Goal: Check status: Check status

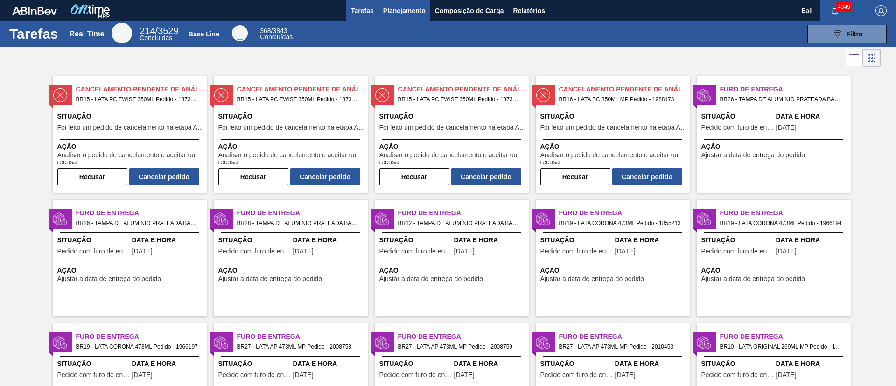
click at [404, 1] on button "Planejamento" at bounding box center [404, 10] width 52 height 21
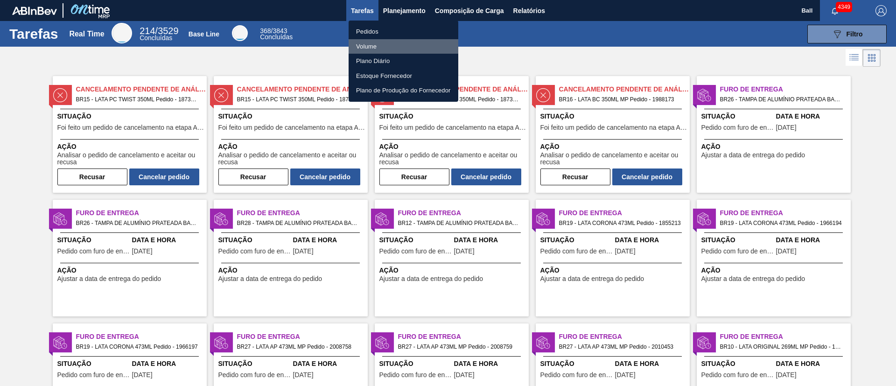
click at [360, 41] on li "Volume" at bounding box center [404, 46] width 110 height 15
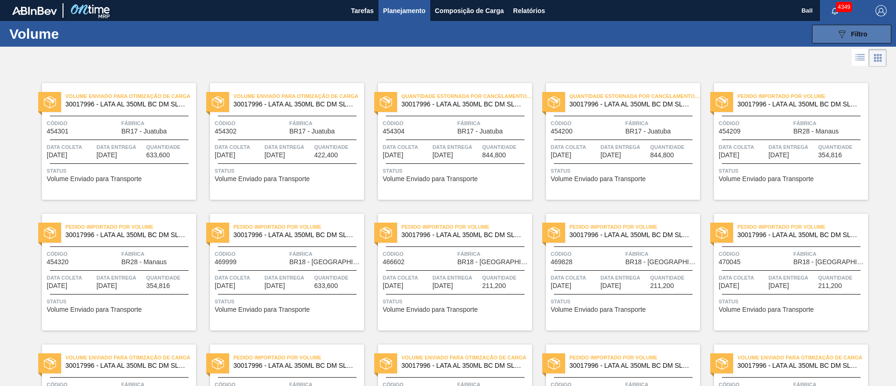
click at [852, 35] on span "Filtro" at bounding box center [859, 33] width 16 height 7
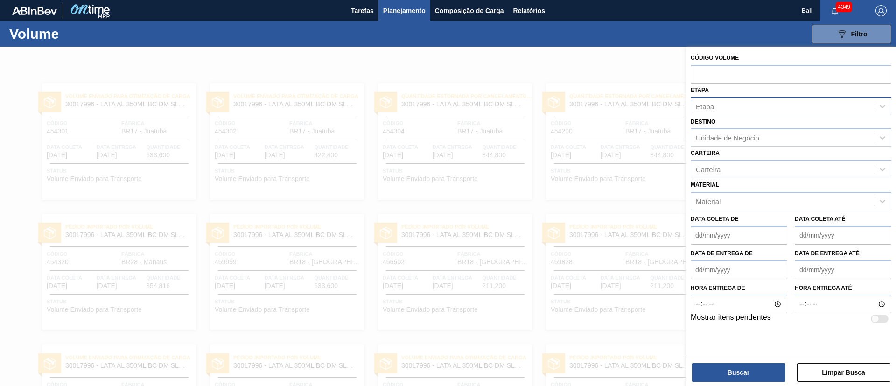
click at [727, 99] on div "Etapa" at bounding box center [782, 106] width 182 height 14
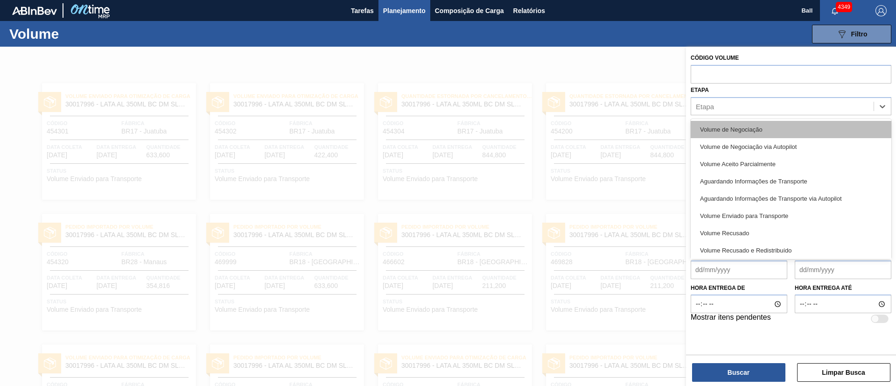
click at [819, 127] on div "Volume de Negociação" at bounding box center [791, 129] width 201 height 17
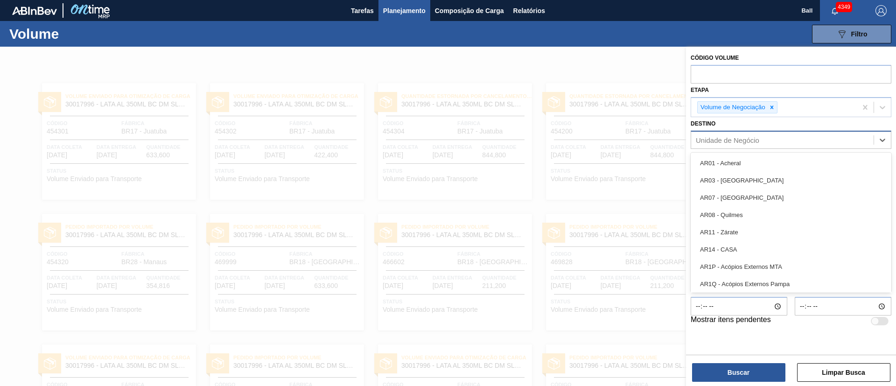
click at [780, 135] on div "Unidade de Negócio" at bounding box center [782, 140] width 182 height 14
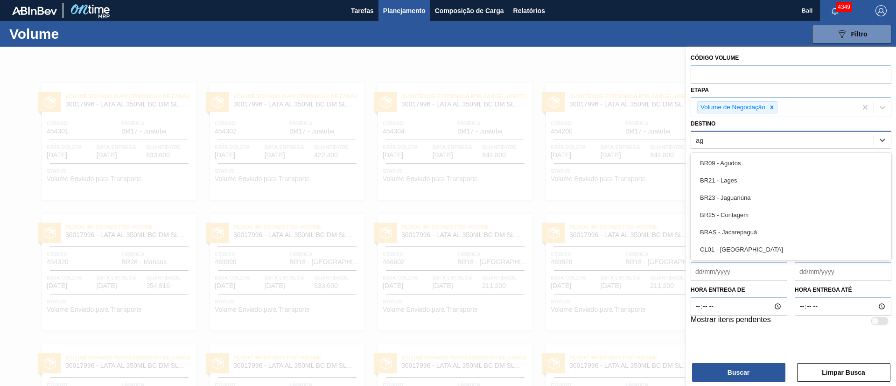
type input "agu"
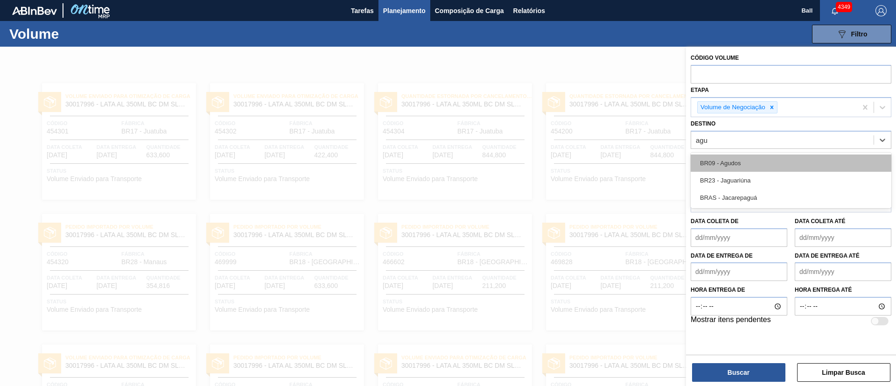
click at [768, 157] on div "BR09 - Agudos" at bounding box center [791, 162] width 201 height 17
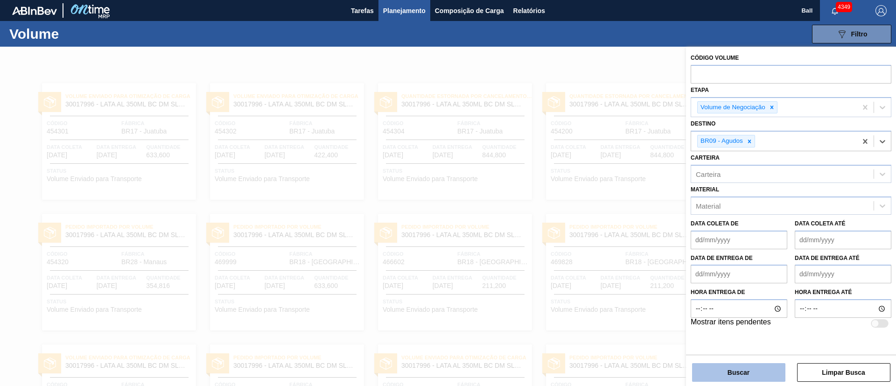
click at [746, 368] on button "Buscar" at bounding box center [738, 372] width 93 height 19
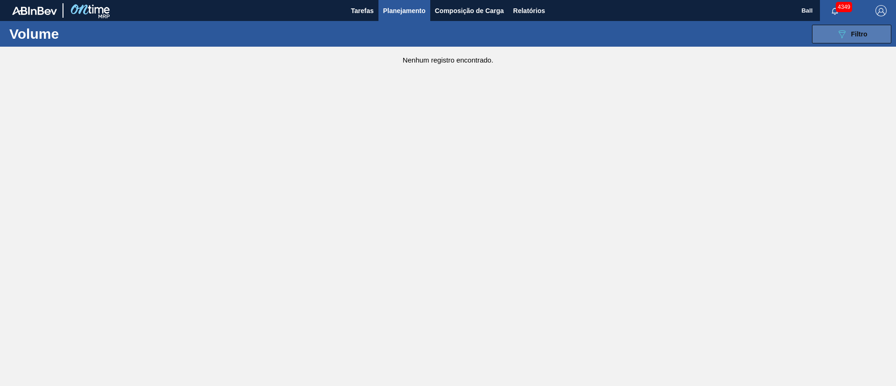
click at [834, 39] on button "089F7B8B-B2A5-4AFE-B5C0-19BA573D28AC Filtro" at bounding box center [851, 34] width 79 height 19
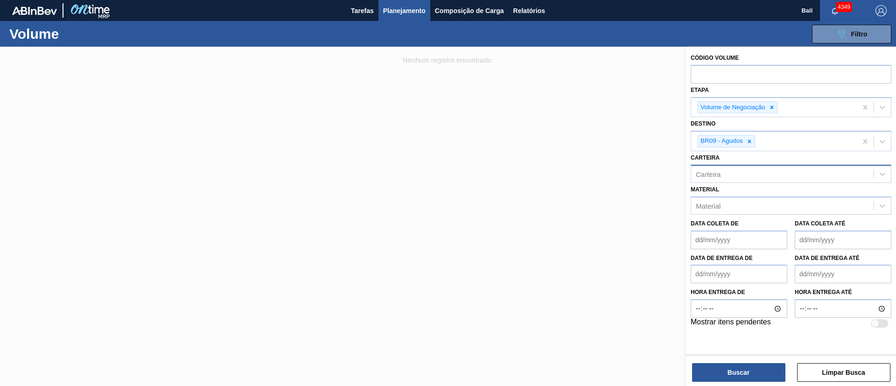
click at [753, 174] on div "Carteira" at bounding box center [782, 174] width 182 height 14
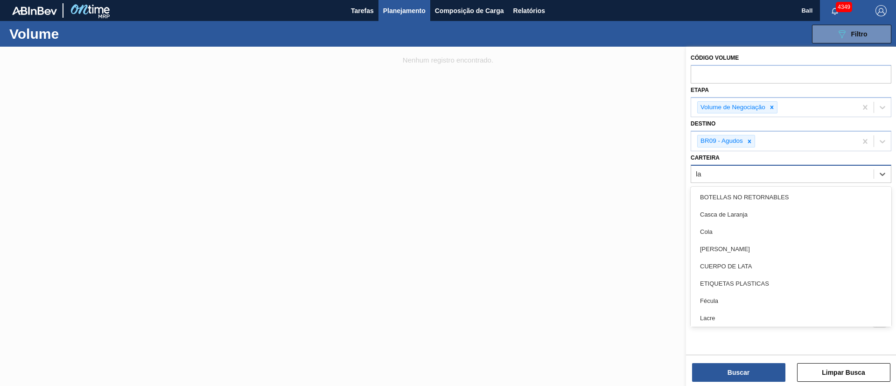
type input "lat"
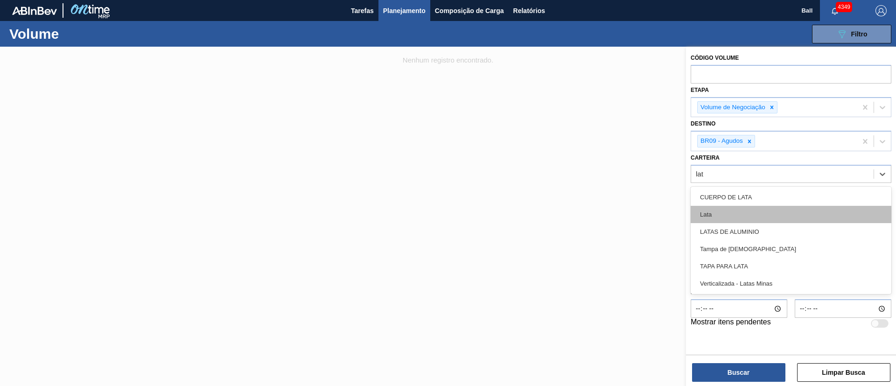
click at [761, 207] on div "Lata" at bounding box center [791, 214] width 201 height 17
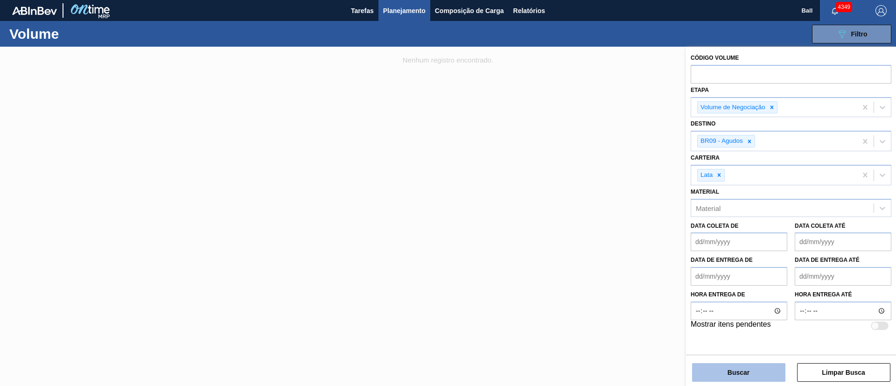
click at [754, 372] on button "Buscar" at bounding box center [738, 372] width 93 height 19
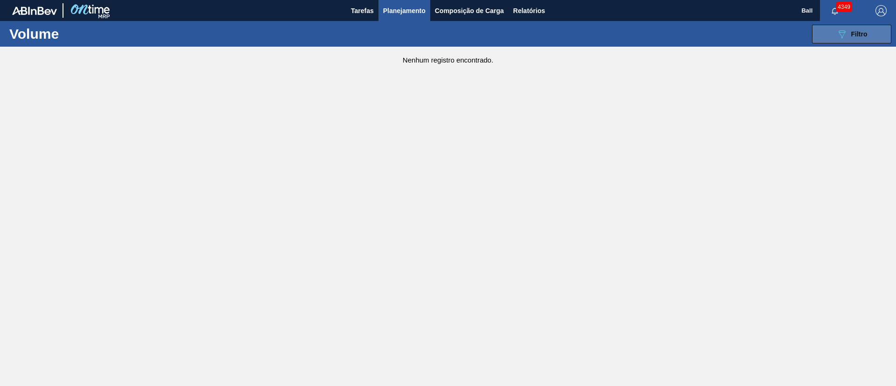
click at [847, 36] on icon "089F7B8B-B2A5-4AFE-B5C0-19BA573D28AC" at bounding box center [841, 33] width 11 height 11
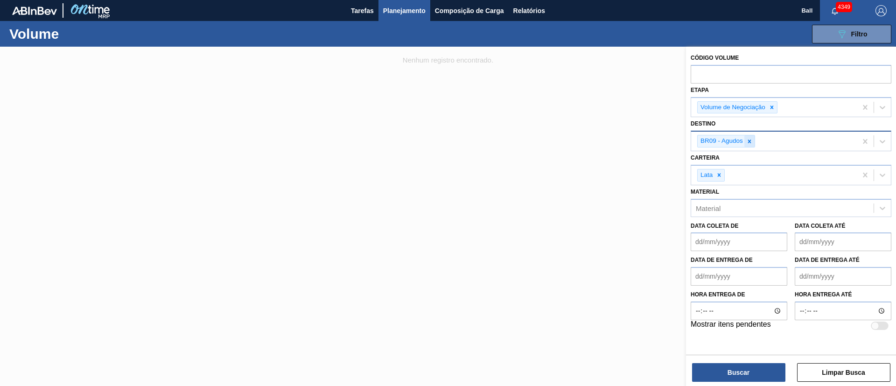
click at [747, 141] on icon at bounding box center [749, 141] width 7 height 7
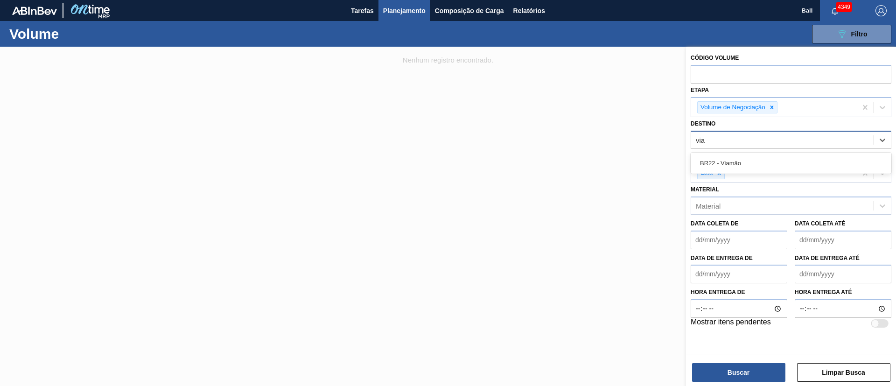
type input "viam"
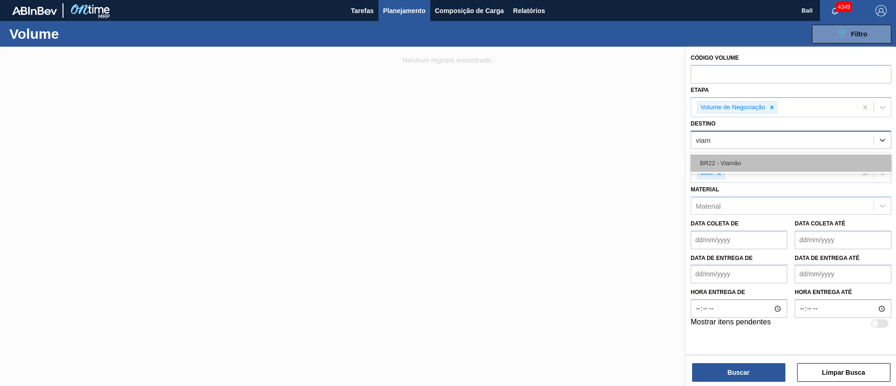
click at [779, 159] on div "BR22 - Viamão" at bounding box center [791, 162] width 201 height 17
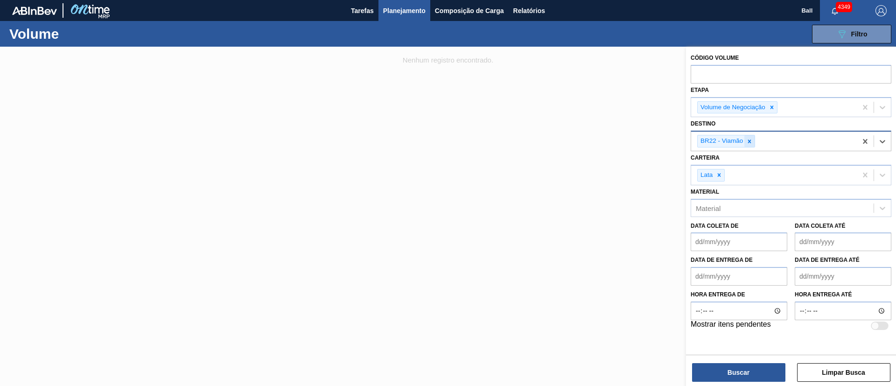
click at [751, 139] on icon at bounding box center [749, 141] width 7 height 7
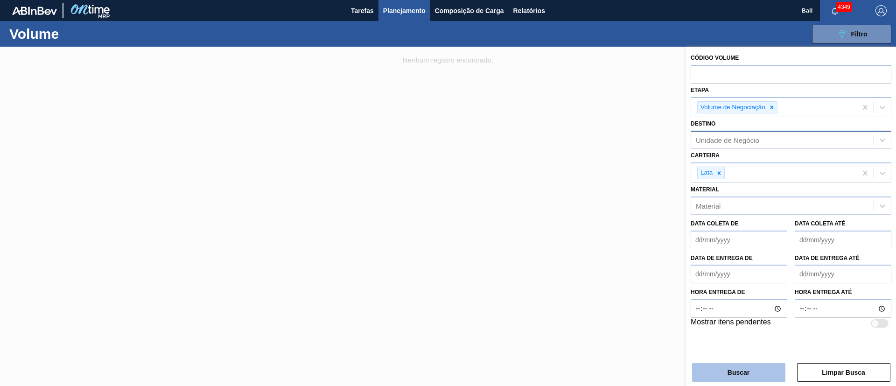
click at [758, 371] on button "Buscar" at bounding box center [738, 372] width 93 height 19
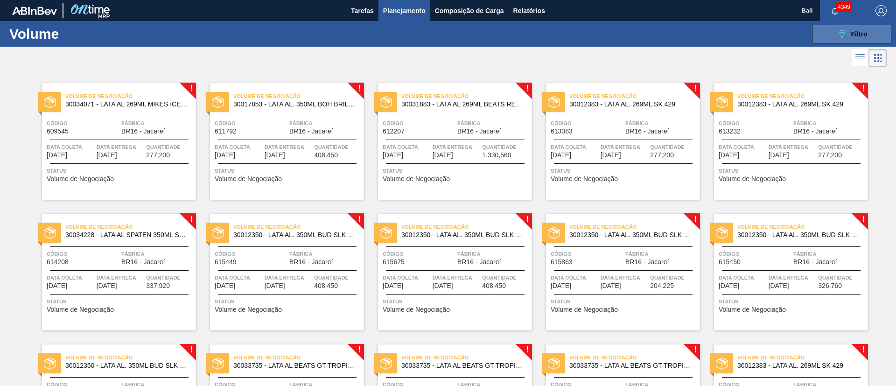
click at [848, 31] on div "089F7B8B-B2A5-4AFE-B5C0-19BA573D28AC Filtro" at bounding box center [851, 33] width 31 height 11
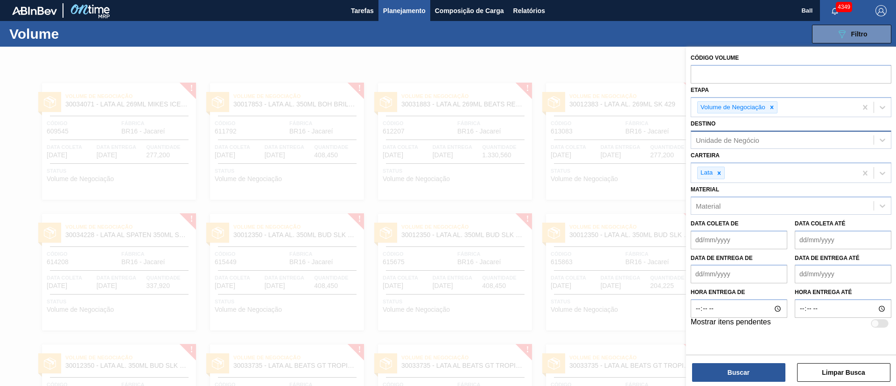
click at [755, 144] on div "Unidade de Negócio" at bounding box center [782, 140] width 182 height 14
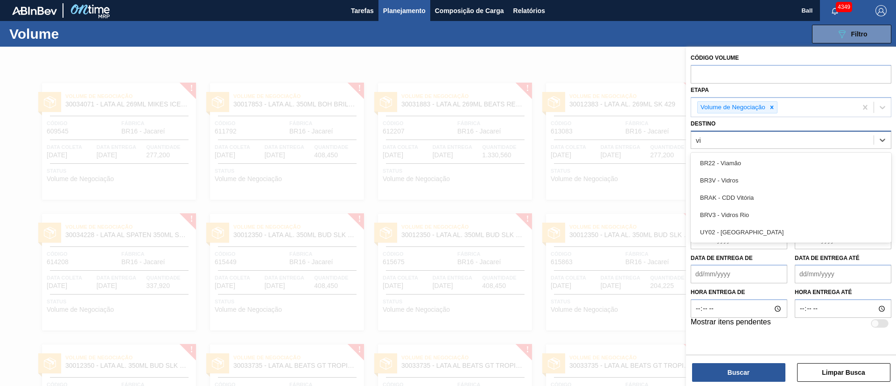
type input "via"
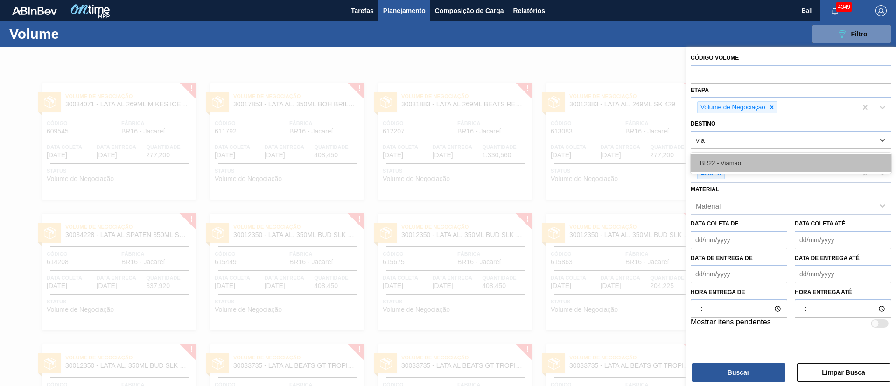
click at [749, 159] on div "BR22 - Viamão" at bounding box center [791, 162] width 201 height 17
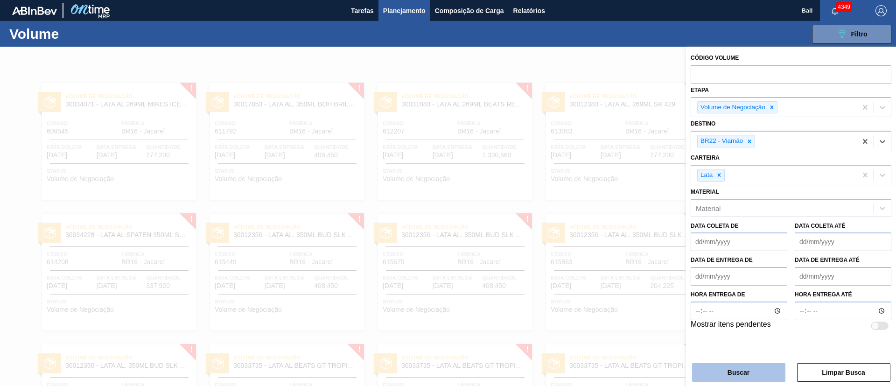
click at [750, 372] on button "Buscar" at bounding box center [738, 372] width 93 height 19
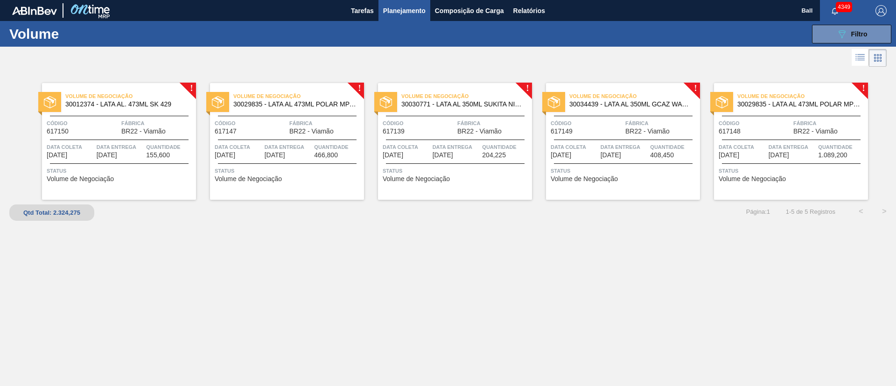
click at [138, 145] on span "Data entrega" at bounding box center [121, 146] width 48 height 9
click at [825, 41] on button "089F7B8B-B2A5-4AFE-B5C0-19BA573D28AC Filtro" at bounding box center [851, 34] width 79 height 19
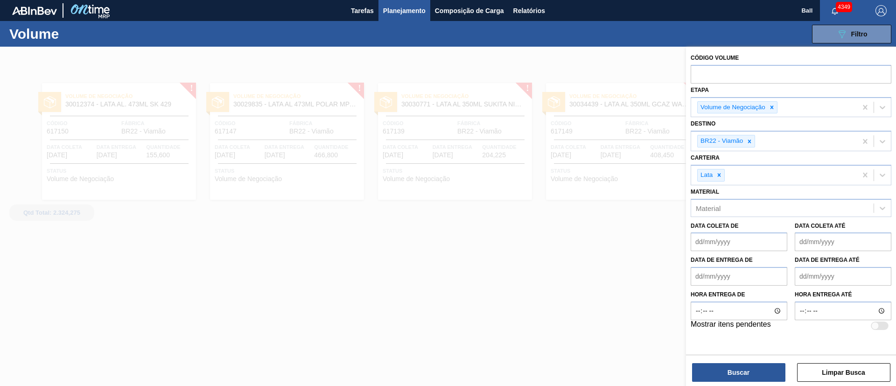
click at [547, 299] on div at bounding box center [448, 240] width 896 height 386
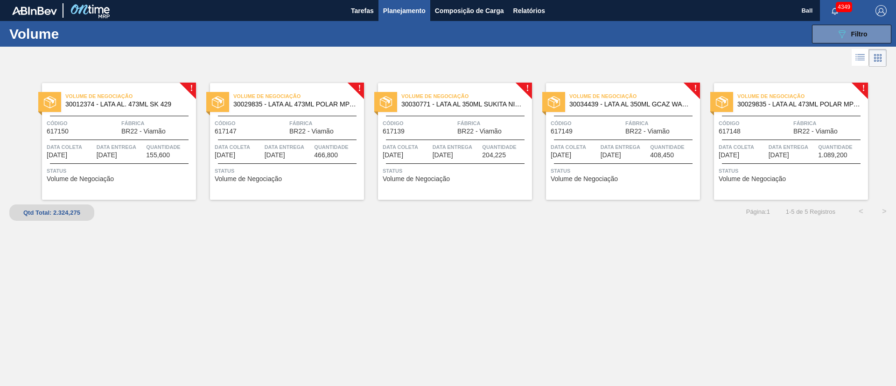
click at [536, 253] on div "! Volume de Negociação 30012374 - LATA AL. 473ML SK 429 Código 617150 Fábrica B…" at bounding box center [448, 209] width 896 height 281
click at [855, 36] on span "Filtro" at bounding box center [859, 33] width 16 height 7
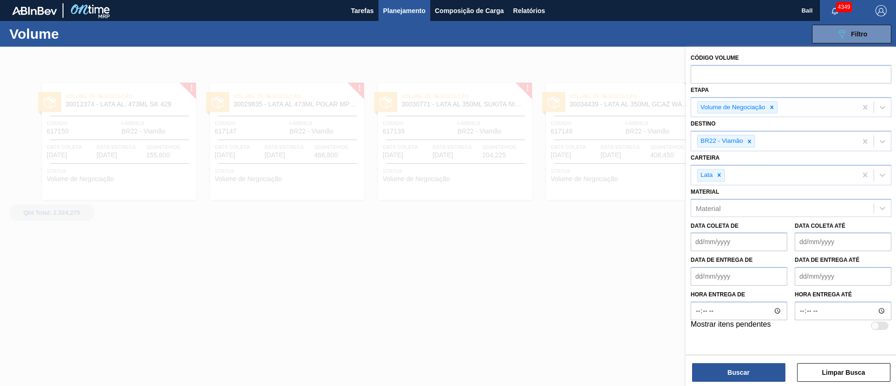
click at [562, 204] on div at bounding box center [448, 240] width 896 height 386
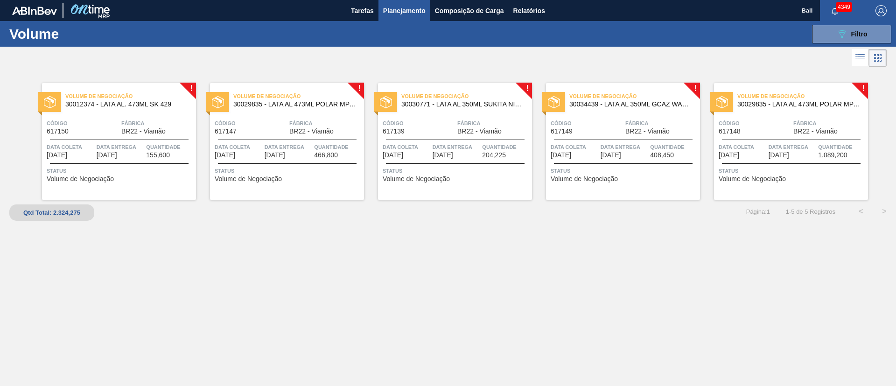
click at [165, 149] on span "Quantidade" at bounding box center [170, 146] width 48 height 9
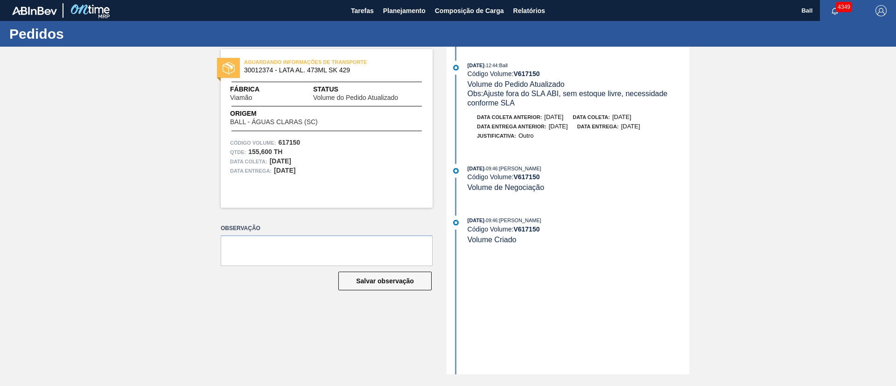
drag, startPoint x: 536, startPoint y: 139, endPoint x: 484, endPoint y: 55, distance: 98.0
click at [484, 55] on div "20/08/2025 - 12:44 : Ball Código Volume: V 617150 Volume do Pedido Atualizado O…" at bounding box center [569, 211] width 240 height 328
click at [489, 49] on div "20/08/2025 - 12:44 : Ball Código Volume: V 617150 Volume do Pedido Atualizado O…" at bounding box center [569, 211] width 240 height 328
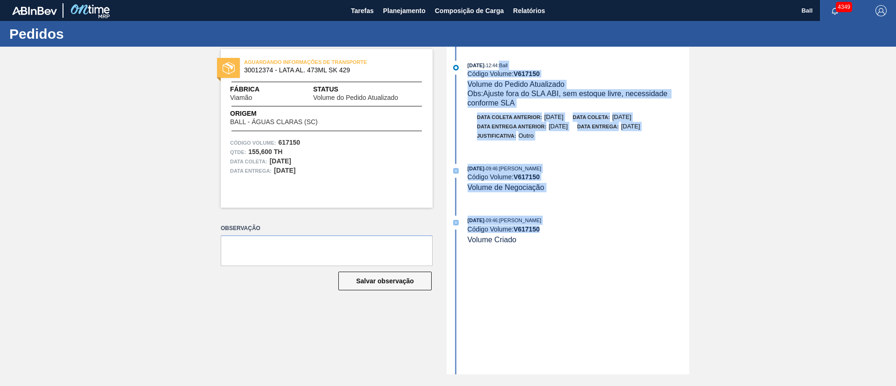
drag, startPoint x: 512, startPoint y: 60, endPoint x: 569, endPoint y: 231, distance: 180.8
click at [569, 231] on div "20/08/2025 - 12:44 : Ball Código Volume: V 617150 Volume do Pedido Atualizado O…" at bounding box center [569, 211] width 240 height 328
click at [569, 231] on div "Código Volume: V 617150" at bounding box center [579, 228] width 222 height 7
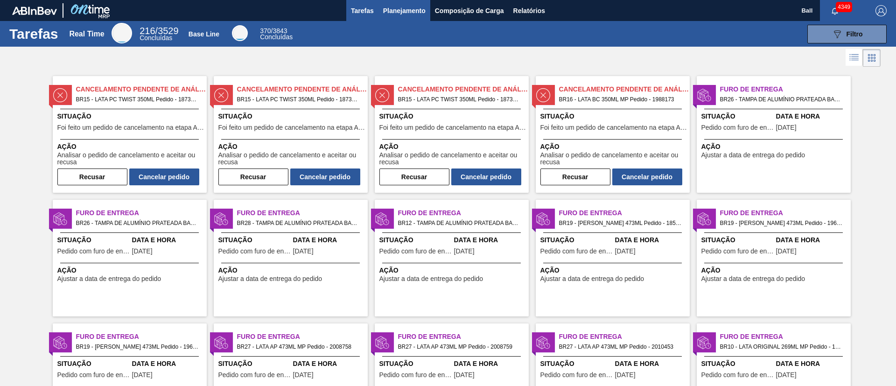
click at [414, 11] on span "Planejamento" at bounding box center [404, 10] width 42 height 11
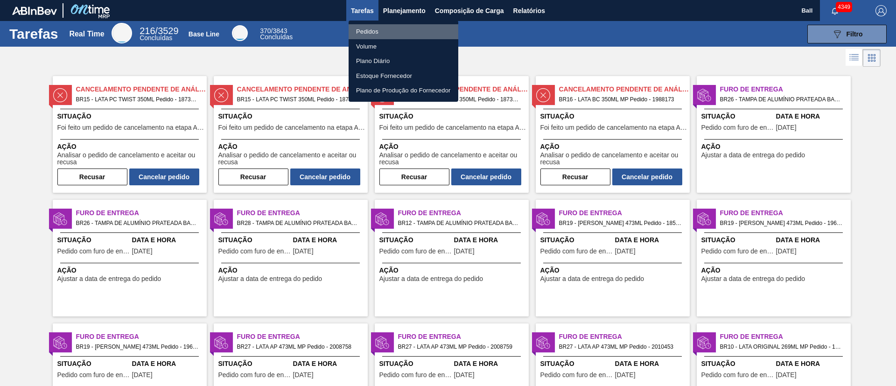
click at [368, 25] on li "Pedidos" at bounding box center [404, 31] width 110 height 15
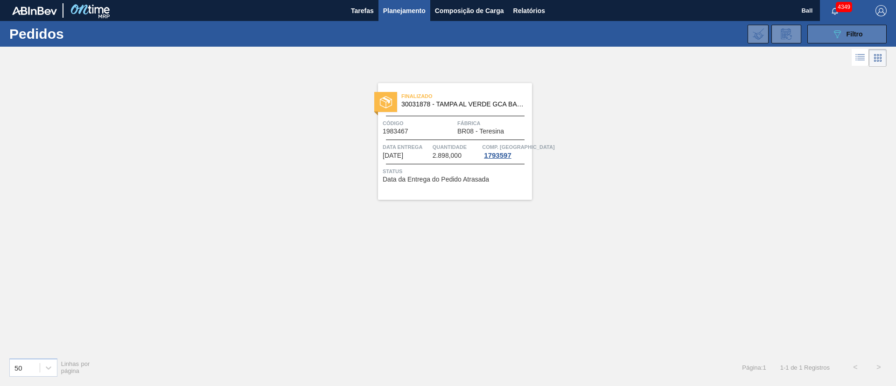
click at [862, 31] on span "Filtro" at bounding box center [855, 33] width 16 height 7
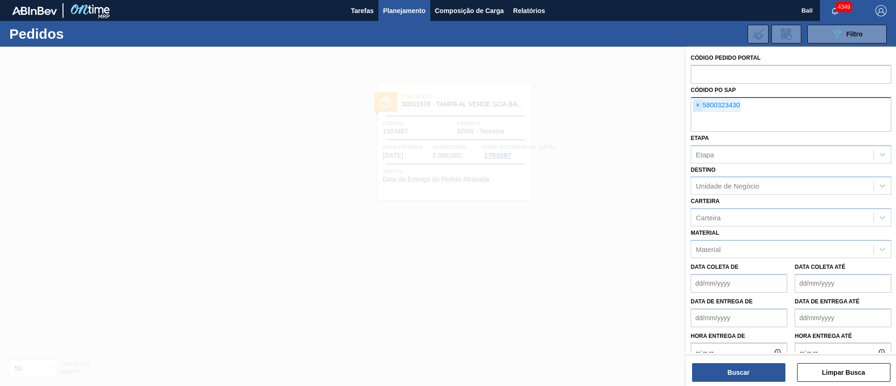
click at [696, 103] on span "×" at bounding box center [697, 105] width 9 height 11
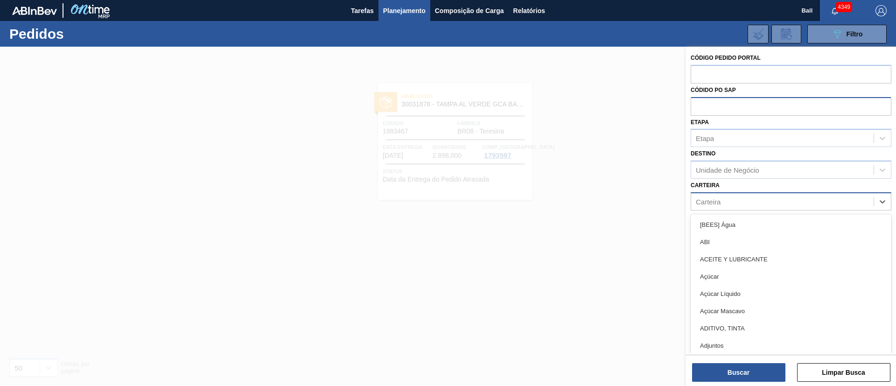
click at [764, 206] on div "Carteira" at bounding box center [782, 202] width 182 height 14
type input "lata"
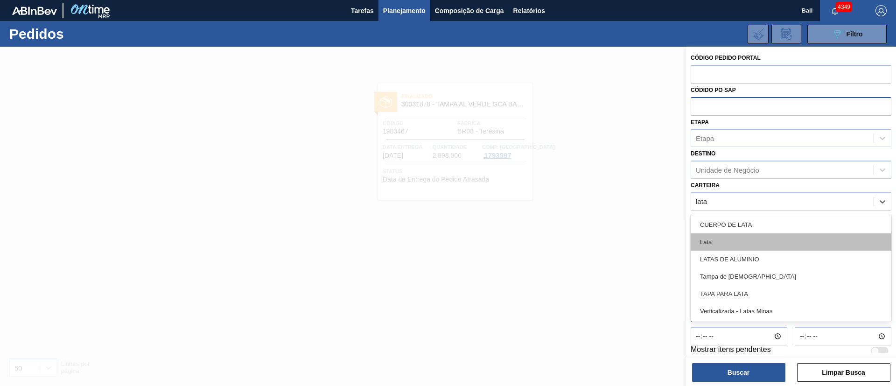
click at [741, 237] on div "Lata" at bounding box center [791, 241] width 201 height 17
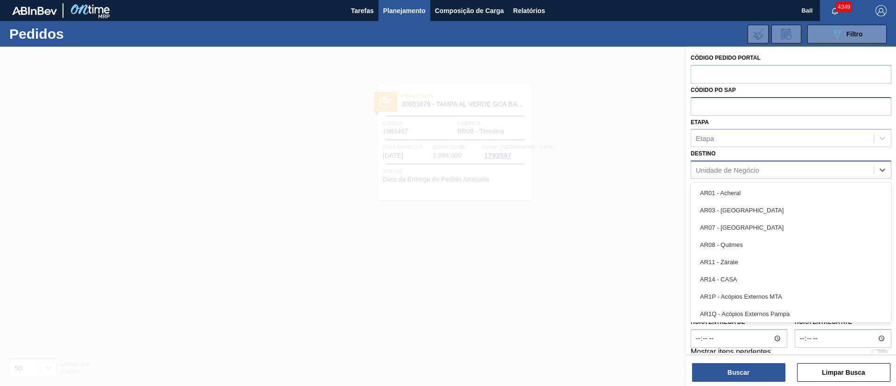
click at [749, 170] on div "Unidade de Negócio" at bounding box center [727, 170] width 63 height 8
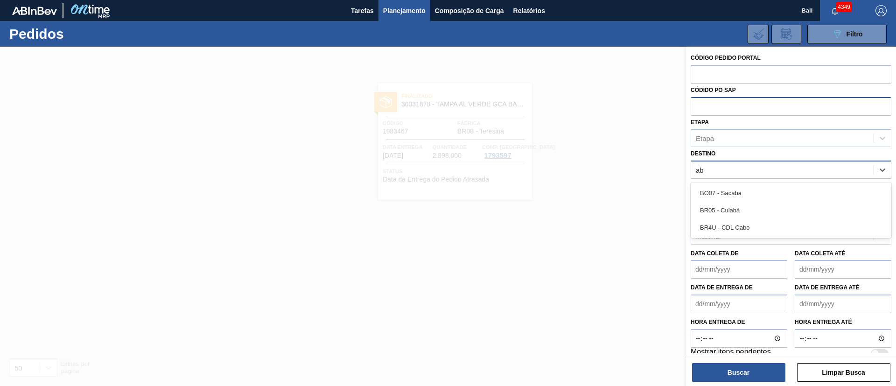
type input "a"
type input "viam"
drag, startPoint x: 739, startPoint y: 189, endPoint x: 735, endPoint y: 192, distance: 5.7
click at [739, 190] on div "BR22 - Viamão" at bounding box center [791, 192] width 201 height 17
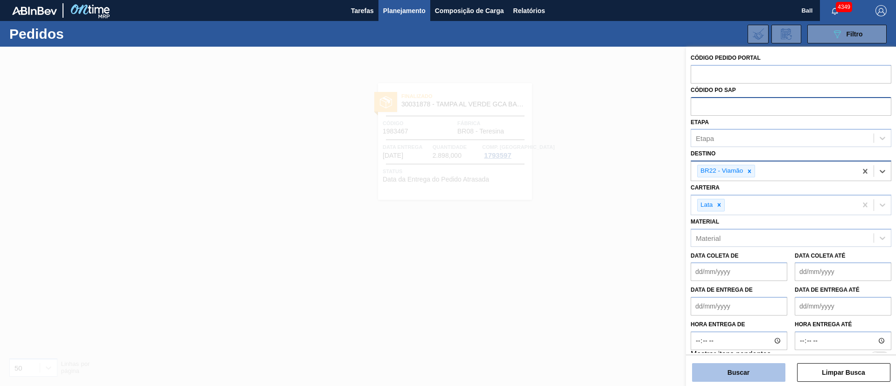
click at [757, 366] on button "Buscar" at bounding box center [738, 372] width 93 height 19
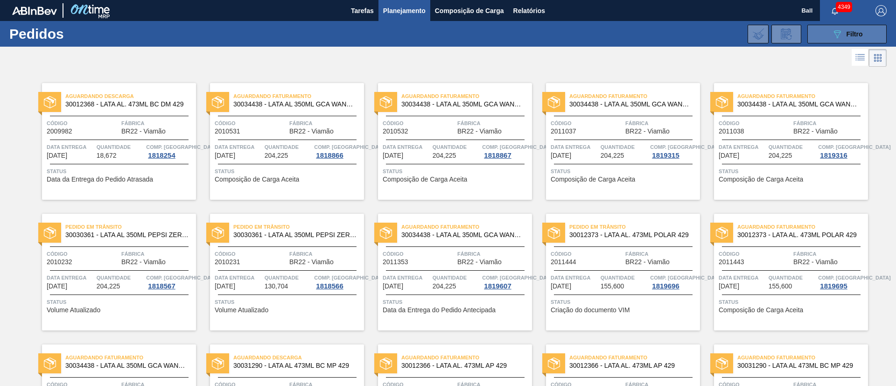
click at [860, 30] on span "Filtro" at bounding box center [855, 33] width 16 height 7
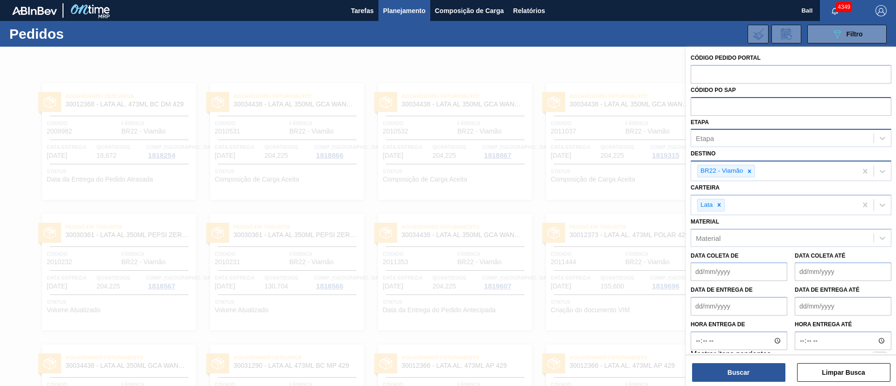
click at [768, 144] on div "Etapa" at bounding box center [782, 139] width 182 height 14
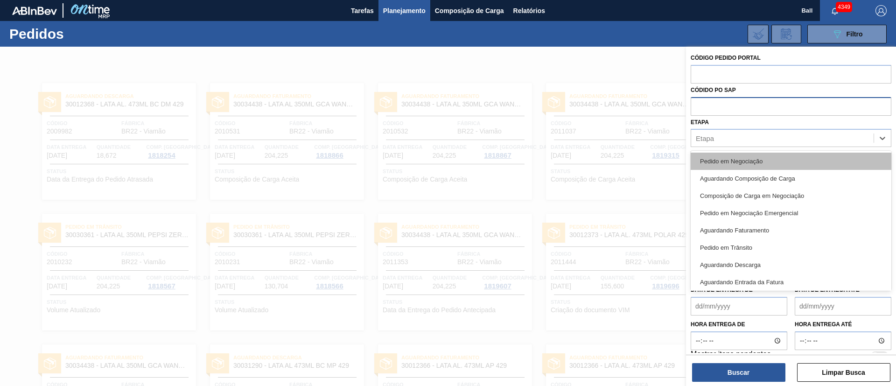
click at [751, 155] on div "Pedido em Negociação" at bounding box center [791, 161] width 201 height 17
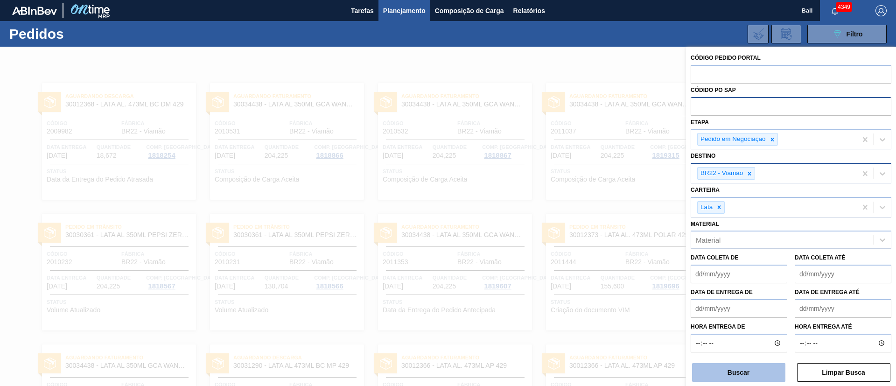
click at [717, 375] on button "Buscar" at bounding box center [738, 372] width 93 height 19
